Goal: Check status: Check status

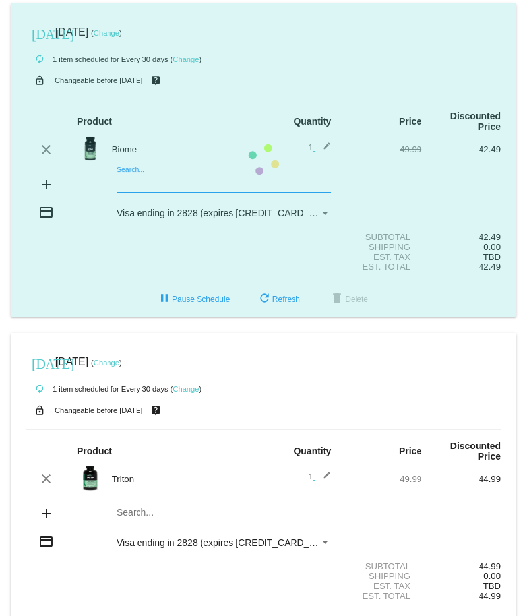
click at [137, 169] on mat-card "[DATE] [DATE] ( Change ) autorenew 1 item scheduled for Every 30 days ( Change …" at bounding box center [263, 159] width 505 height 313
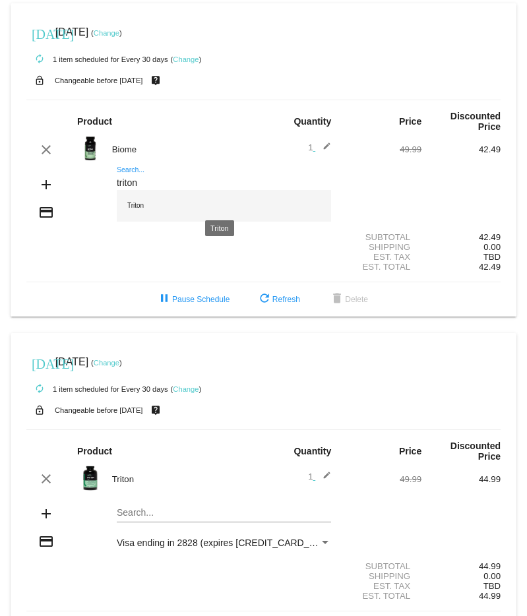
type input "triton"
click at [127, 196] on div "Triton" at bounding box center [224, 206] width 214 height 32
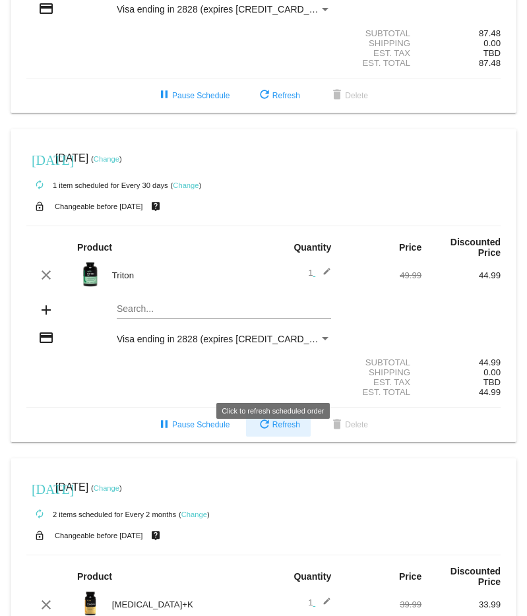
scroll to position [207, 0]
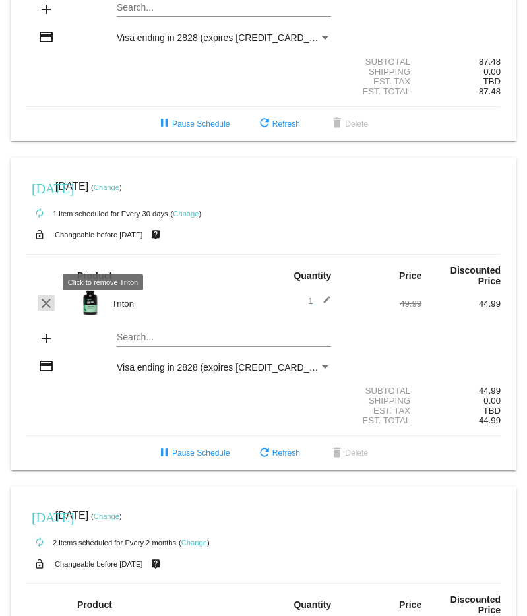
click at [42, 295] on mat-icon "clear" at bounding box center [46, 303] width 16 height 16
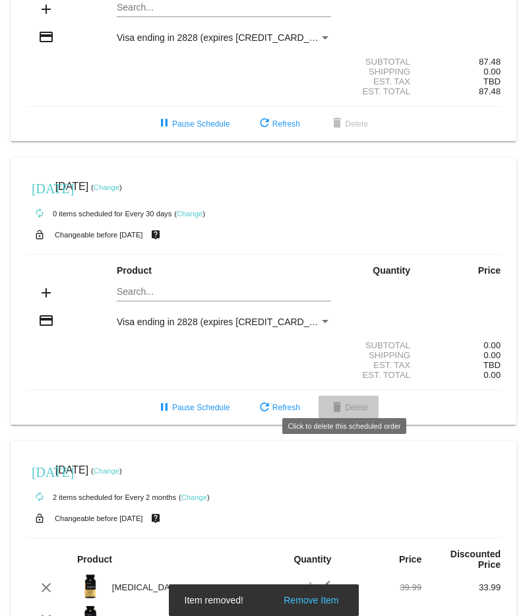
click at [348, 402] on button "delete Delete" at bounding box center [348, 407] width 60 height 24
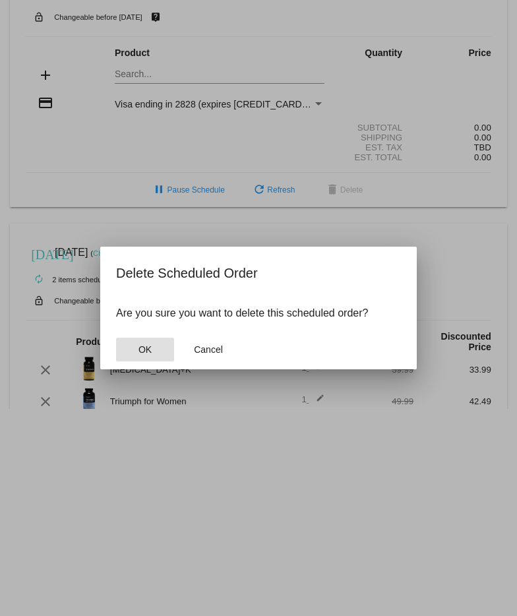
click at [139, 344] on span "OK" at bounding box center [144, 349] width 13 height 11
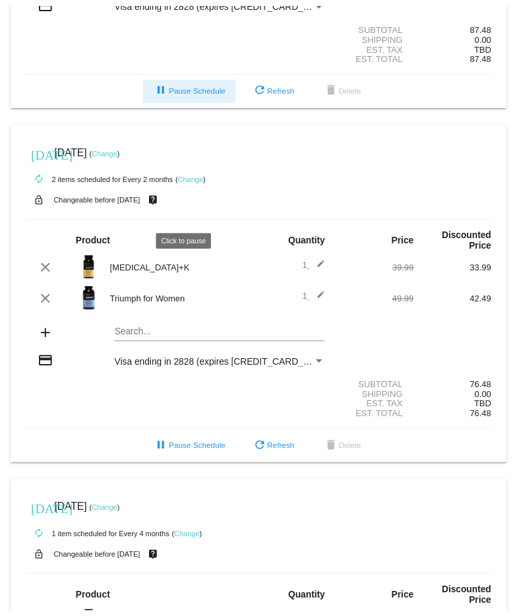
scroll to position [264, 0]
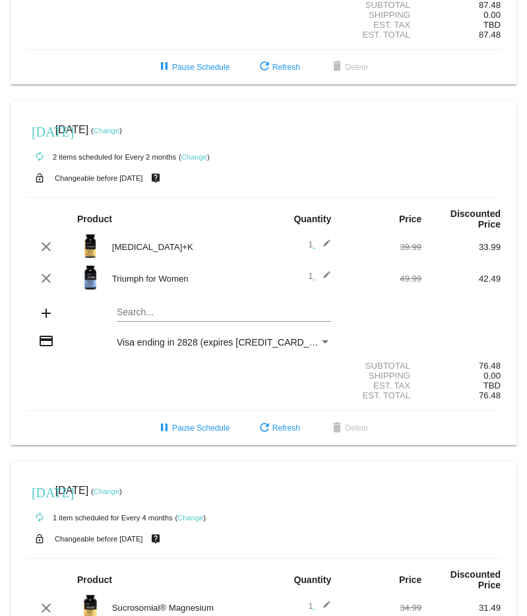
click at [119, 127] on link "Change" at bounding box center [107, 131] width 26 height 8
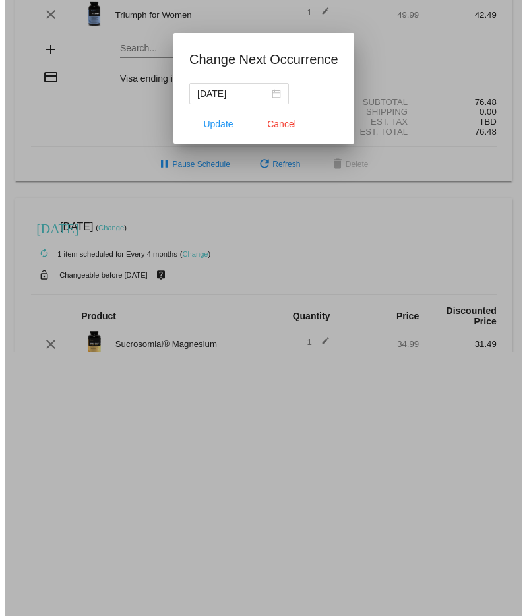
scroll to position [274, 0]
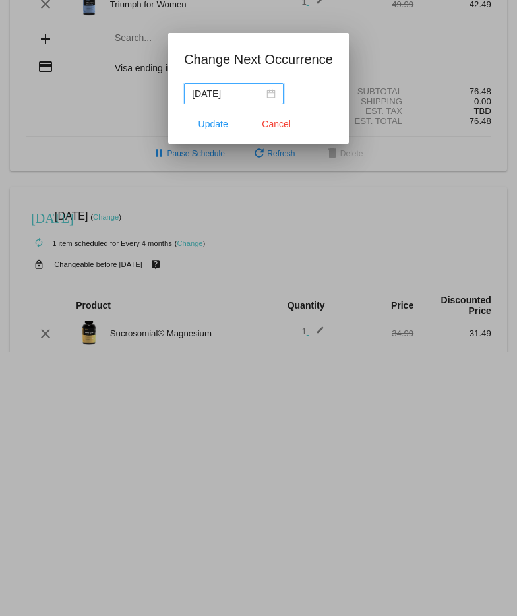
click at [262, 95] on div "[DATE]" at bounding box center [234, 93] width 84 height 14
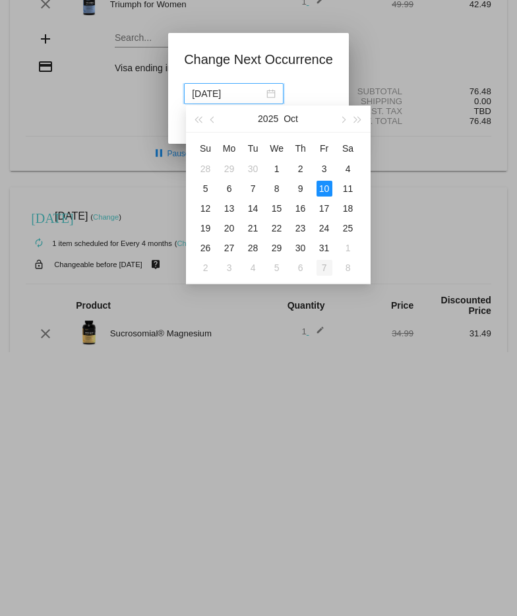
click at [326, 270] on div "7" at bounding box center [324, 268] width 16 height 16
type input "[DATE]"
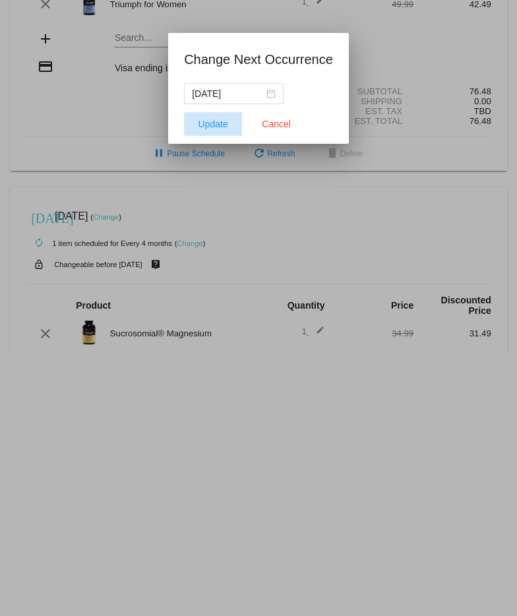
click at [226, 123] on span "Update" at bounding box center [213, 124] width 30 height 11
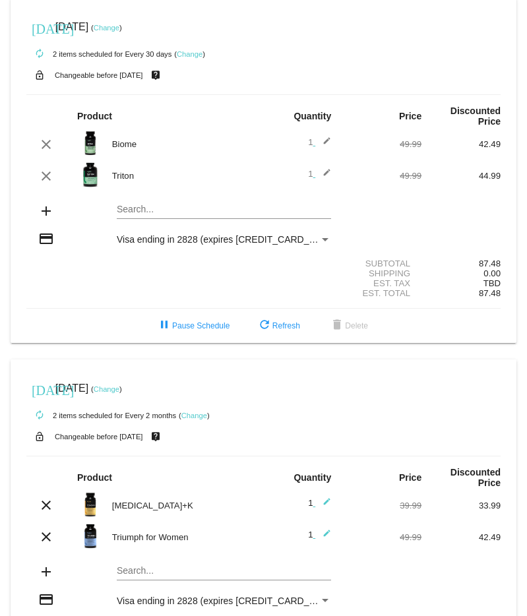
scroll to position [0, 0]
